Goal: Information Seeking & Learning: Check status

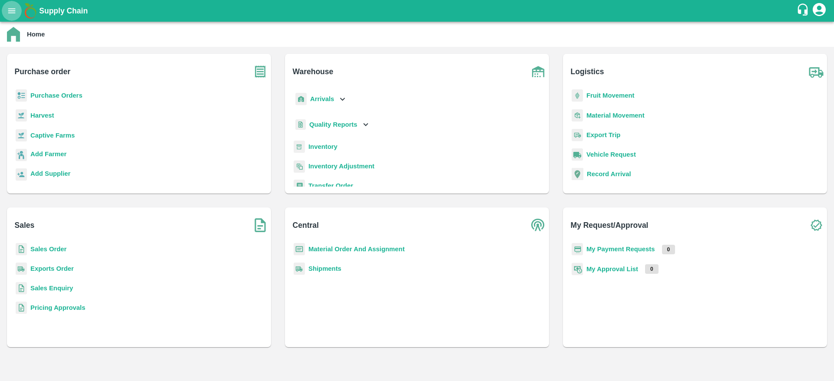
click at [11, 2] on button "open drawer" at bounding box center [12, 11] width 20 height 20
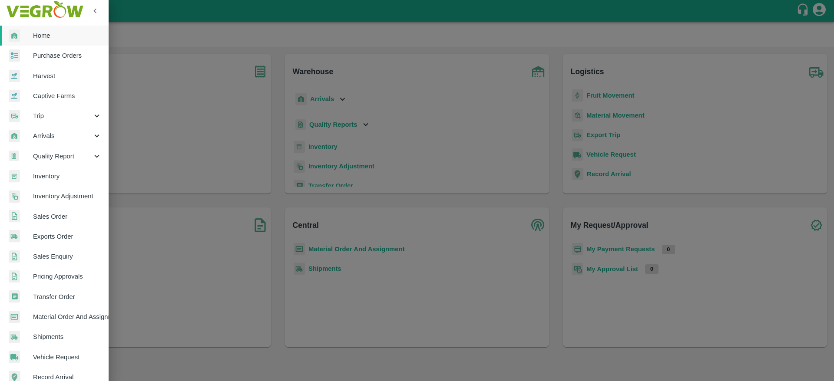
click at [50, 128] on div "Arrivals" at bounding box center [54, 136] width 109 height 20
click at [51, 174] on span "DC Arrivals" at bounding box center [71, 177] width 62 height 10
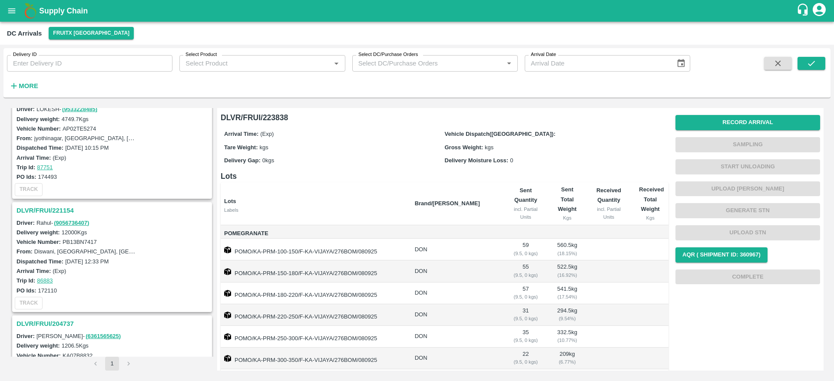
scroll to position [322, 0]
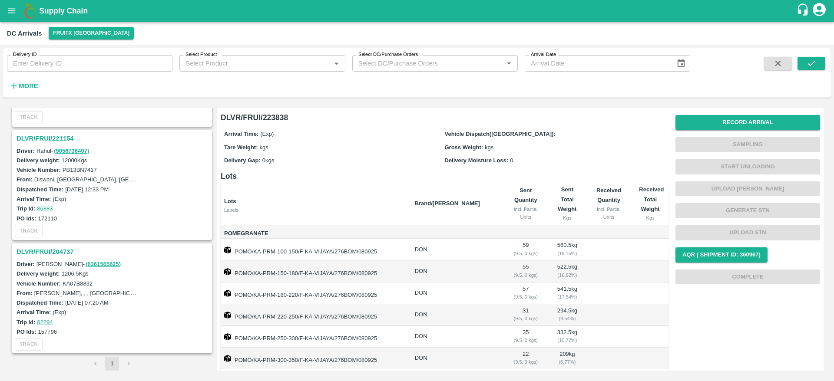
click at [40, 250] on h3 "DLVR/FRUI/204737" at bounding box center [114, 251] width 194 height 11
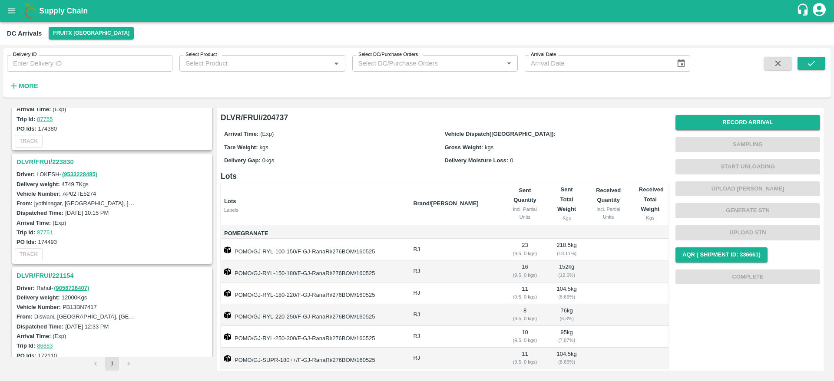
scroll to position [184, 0]
click at [48, 274] on h3 "DLVR/FRUI/221154" at bounding box center [114, 276] width 194 height 11
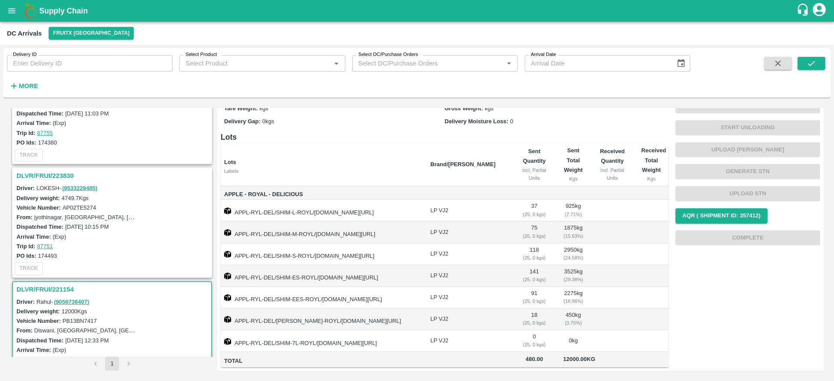
scroll to position [142, 0]
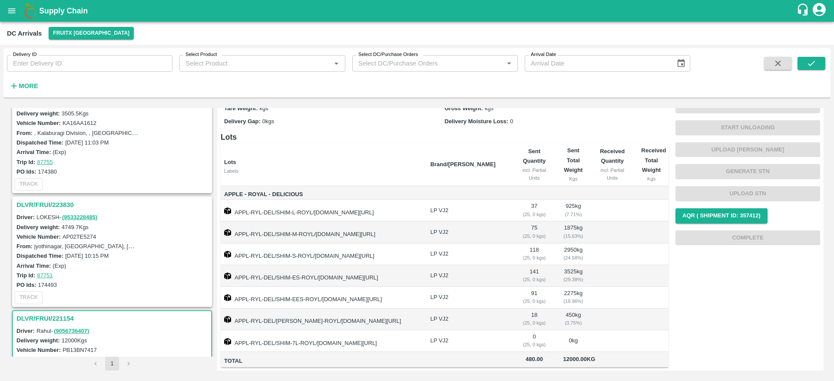
click at [59, 203] on h3 "DLVR/FRUI/223830" at bounding box center [114, 204] width 194 height 11
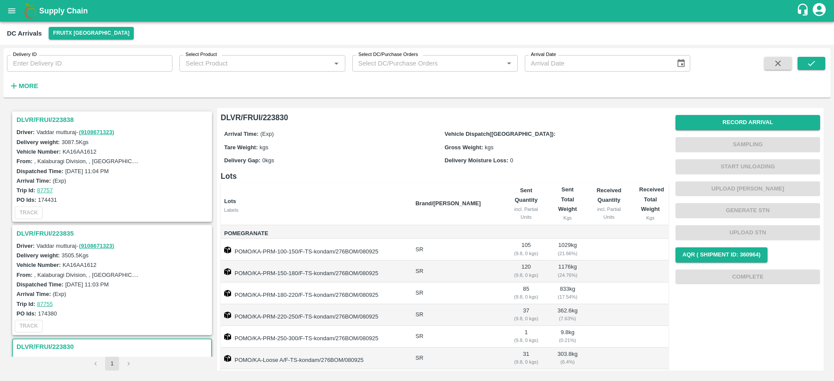
click at [49, 231] on h3 "DLVR/FRUI/223835" at bounding box center [114, 233] width 194 height 11
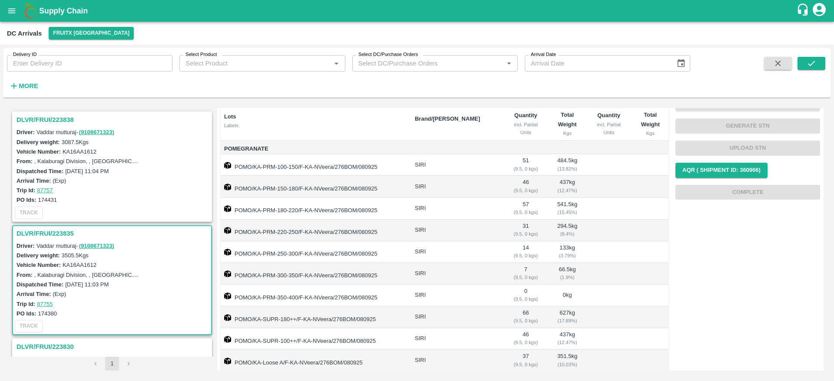
click at [43, 122] on h3 "DLVR/FRUI/223838" at bounding box center [114, 119] width 194 height 11
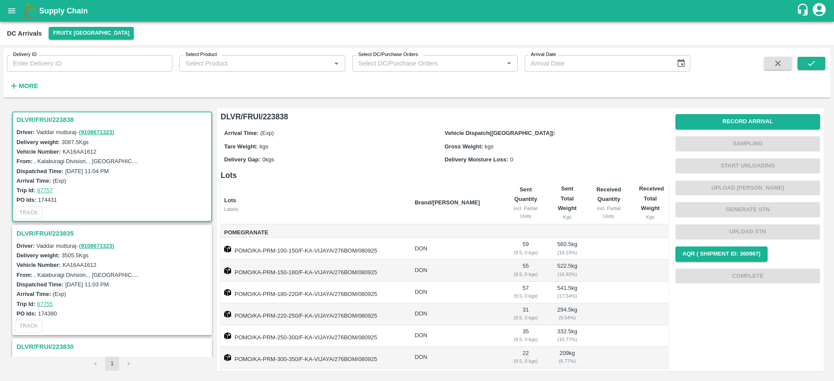
click at [48, 116] on h3 "DLVR/FRUI/223838" at bounding box center [114, 119] width 194 height 11
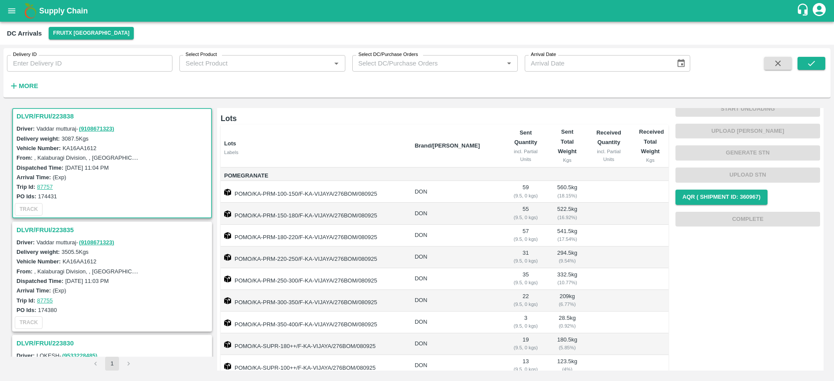
scroll to position [129, 0]
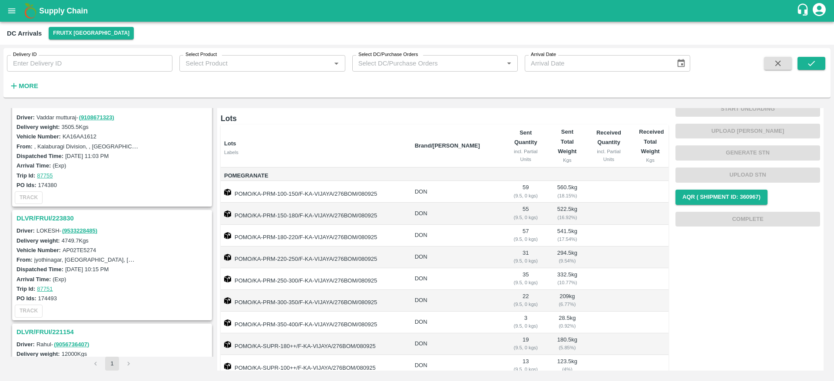
click at [41, 216] on h3 "DLVR/FRUI/223830" at bounding box center [114, 218] width 194 height 11
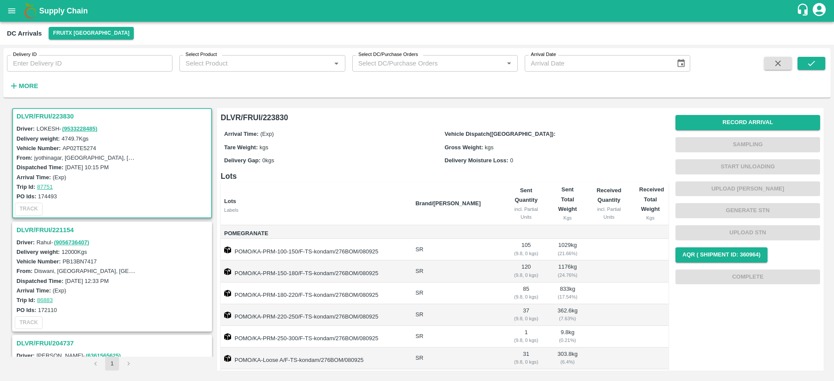
scroll to position [71, 0]
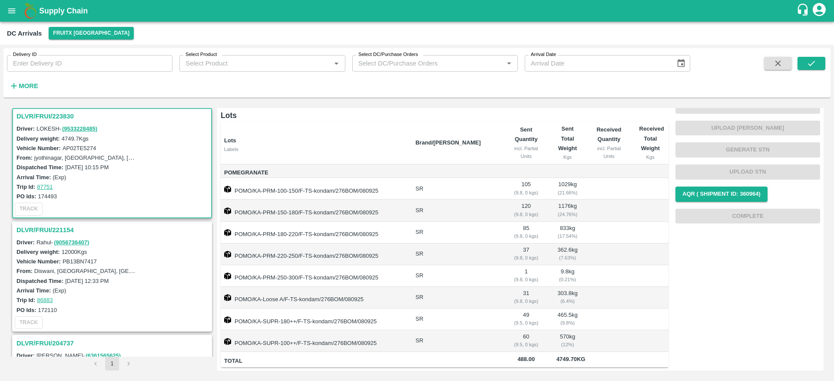
click at [59, 113] on h3 "DLVR/FRUI/223830" at bounding box center [114, 116] width 194 height 11
